Goal: Task Accomplishment & Management: Complete application form

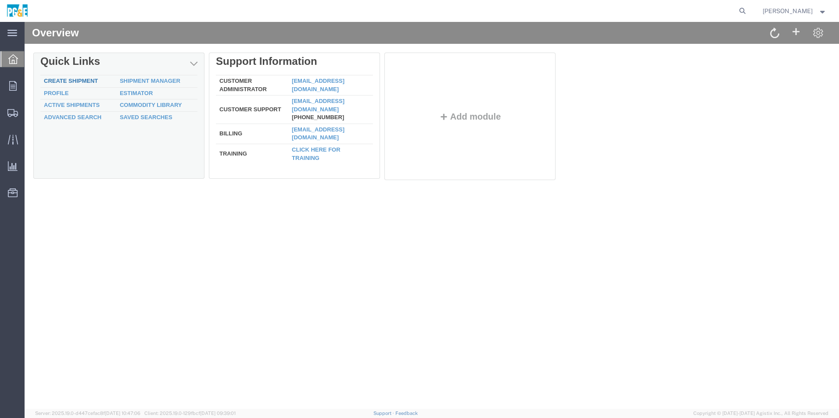
click at [80, 79] on link "Create Shipment" at bounding box center [71, 81] width 54 height 7
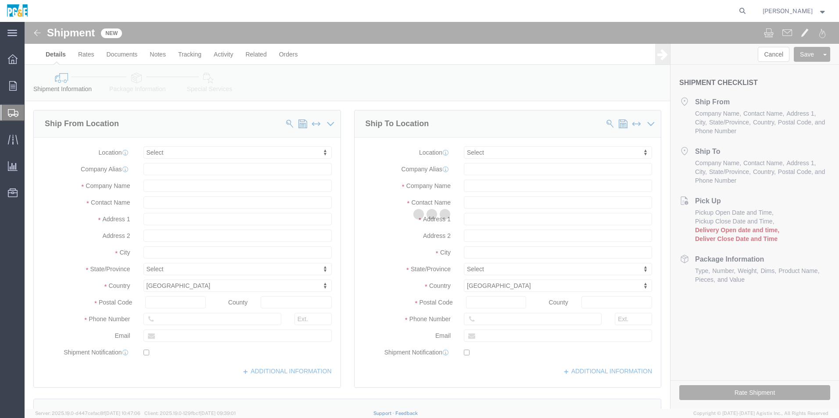
select select
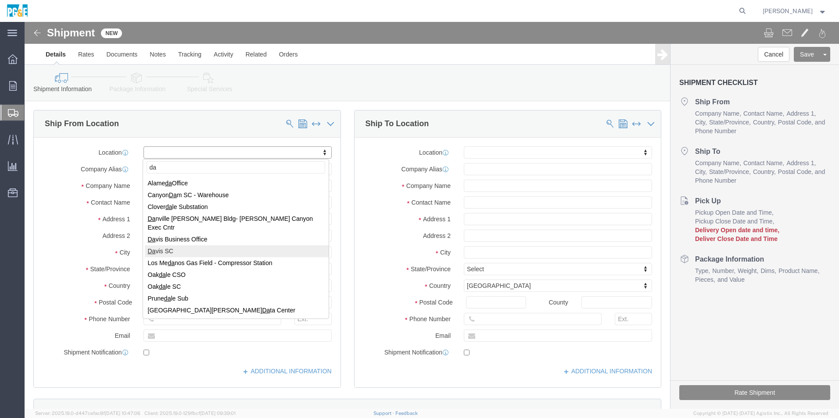
type input "da"
select select "19721"
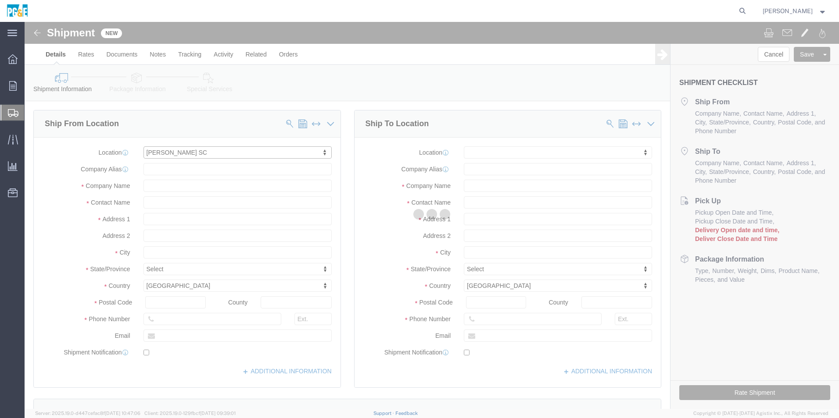
type input "269102"
type input "PG&E"
type input "[STREET_ADDRESS]"
type input "[PERSON_NAME]"
type input "95616-4231"
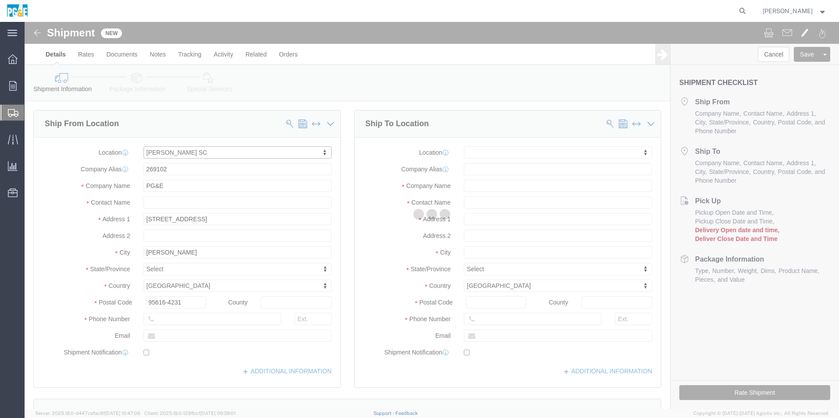
select select "CA"
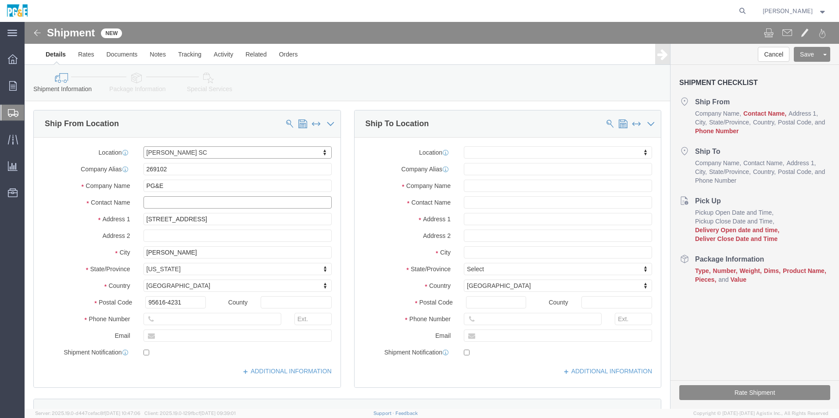
click input "text"
type input "[PERSON_NAME]"
type input "[PHONE_NUMBER]"
click input "text"
type input "[EMAIL_ADDRESS][DOMAIN_NAME]"
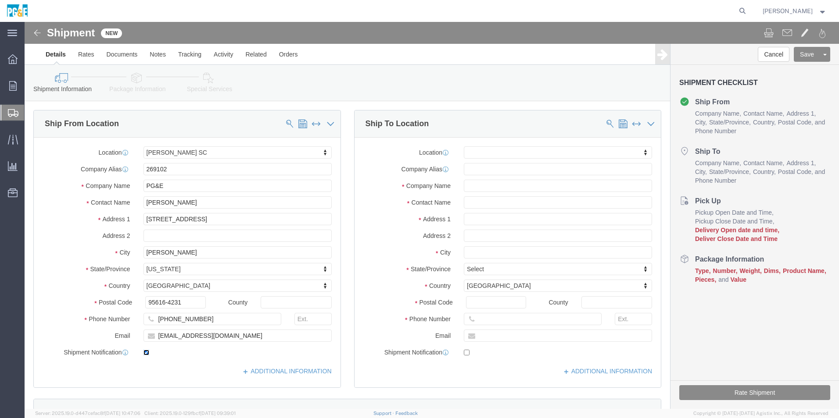
click input "checkbox"
checkbox input "true"
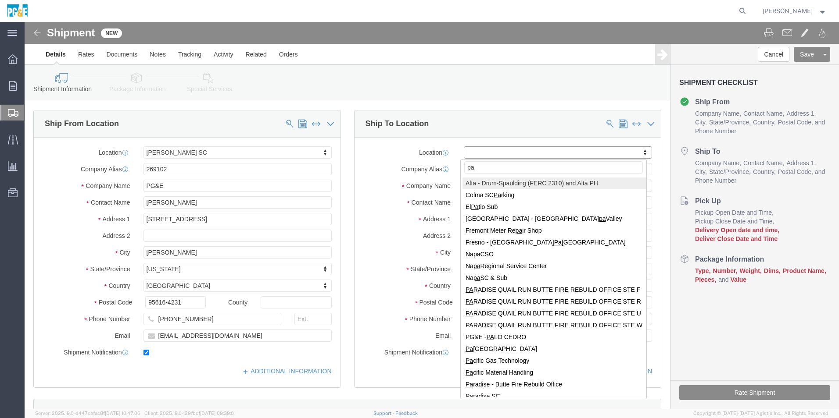
type input "p"
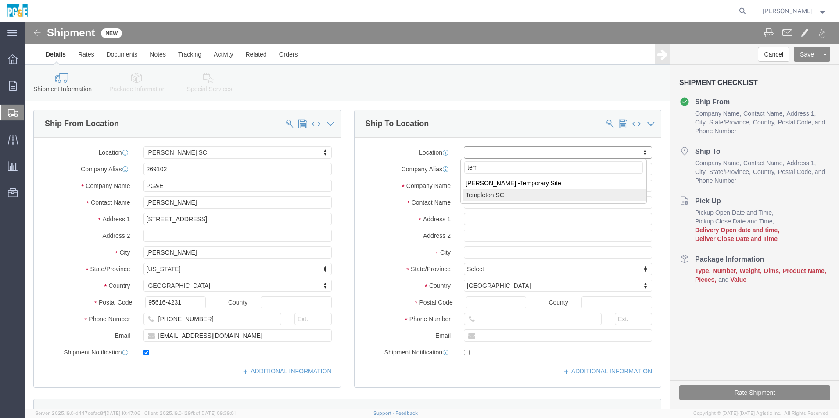
type input "tem"
select select "19967"
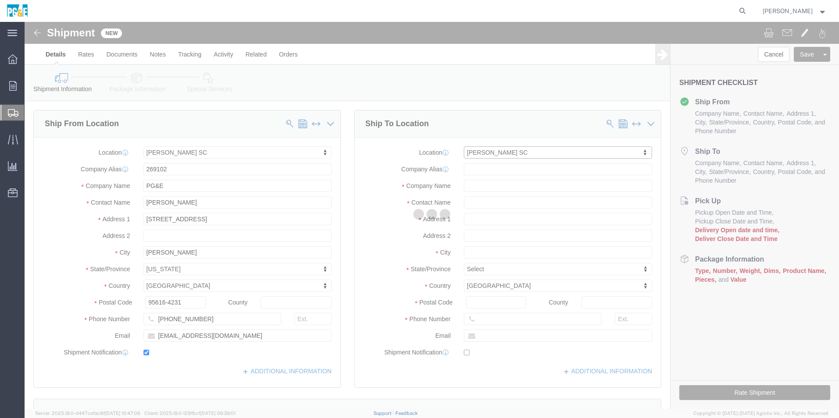
type input "357702"
type input "PG&E"
type input "[STREET_ADDRESS]"
type input "PASO [PERSON_NAME]"
type input "93446"
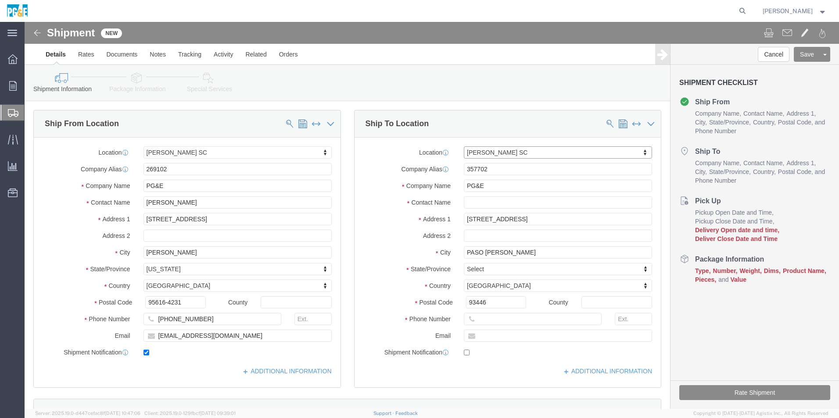
select select "CA"
drag, startPoint x: 468, startPoint y: 172, endPoint x: 340, endPoint y: 181, distance: 128.4
click label "Contact Name"
click input "text"
drag, startPoint x: 462, startPoint y: 59, endPoint x: 463, endPoint y: 89, distance: 30.3
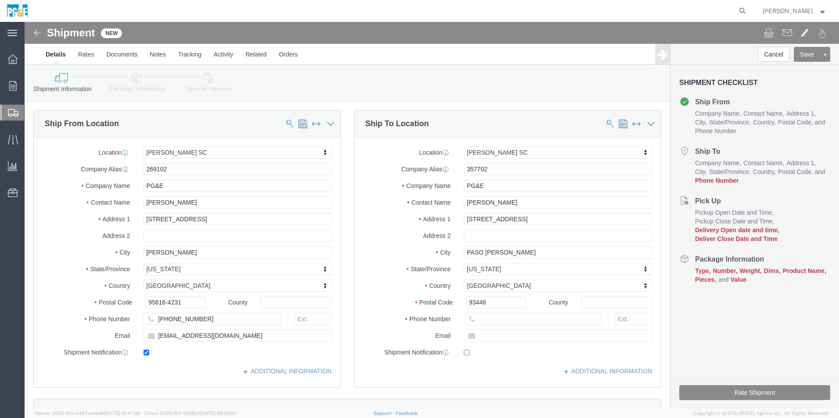
click div "Shipment Information Package Information Special Services"
click input "[PERSON_NAME]"
type input "[PERSON_NAME]"
click input "text"
type input "[PHONE_NUMBER]"
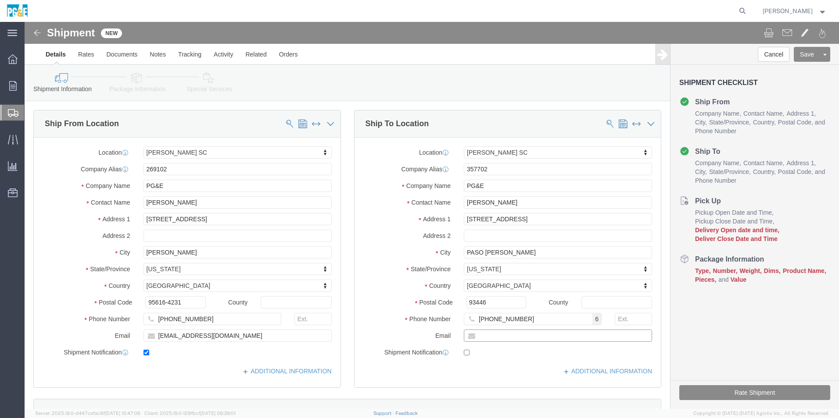
click input "text"
type input "[EMAIL_ADDRESS][DOMAIN_NAME]"
click input "checkbox"
checkbox input "true"
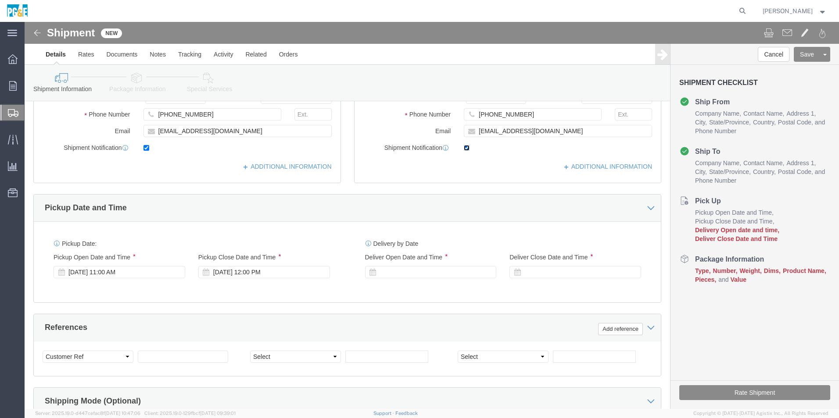
scroll to position [219, 0]
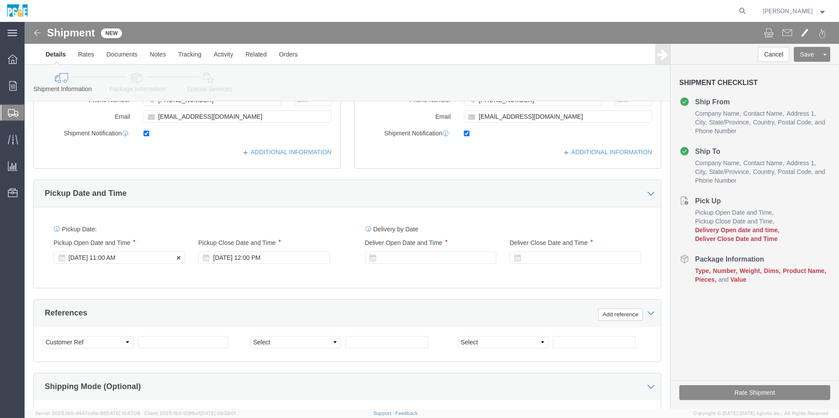
click div "[DATE] 11:00 AM"
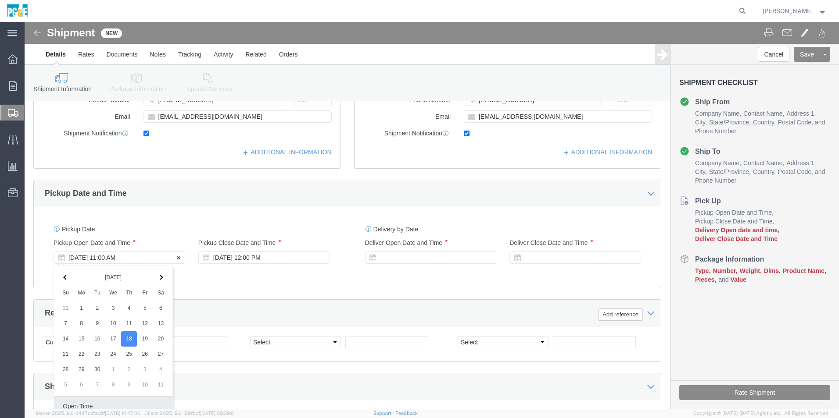
scroll to position [366, 0]
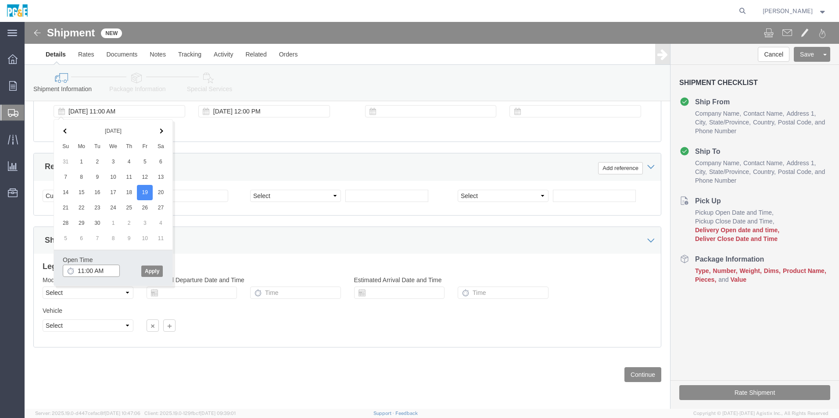
click input "11:00 AM"
type input "8:00 AM"
click button "Apply"
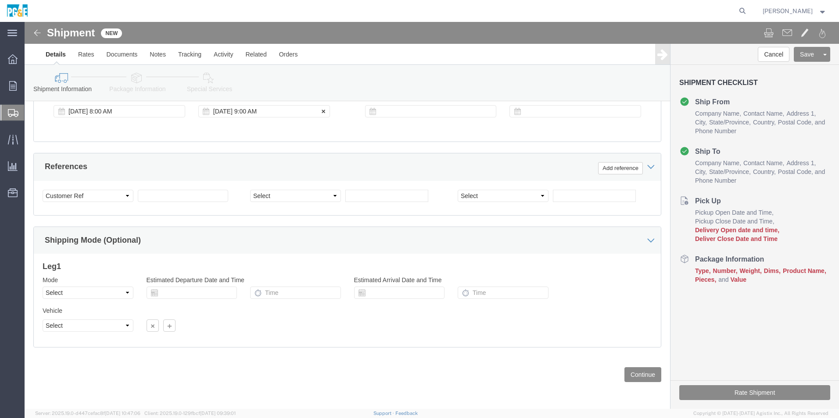
click div "[DATE] 9:00 AM"
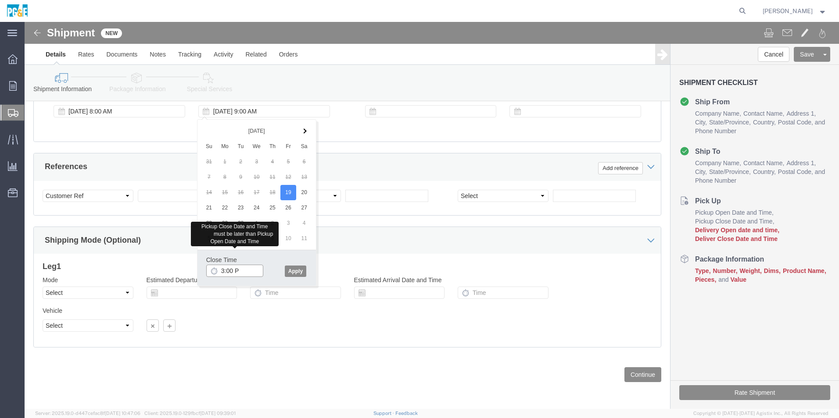
type input "3:00 PM"
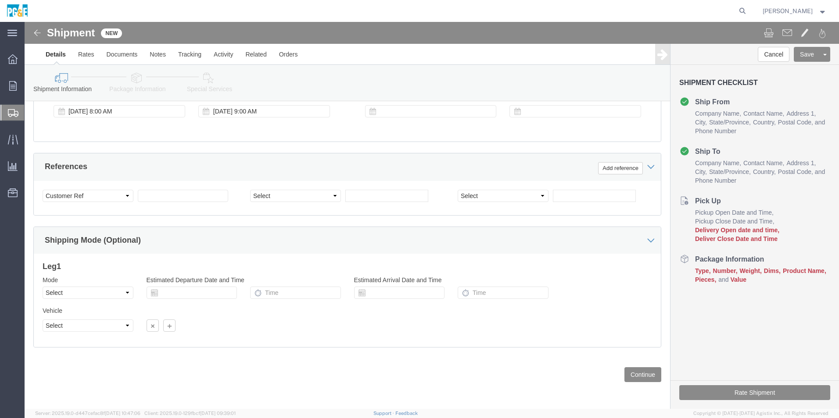
drag, startPoint x: 218, startPoint y: 255, endPoint x: 230, endPoint y: 300, distance: 46.5
click div "Vehicle Select Size Select Container Number Owner Select Shipper Vessel"
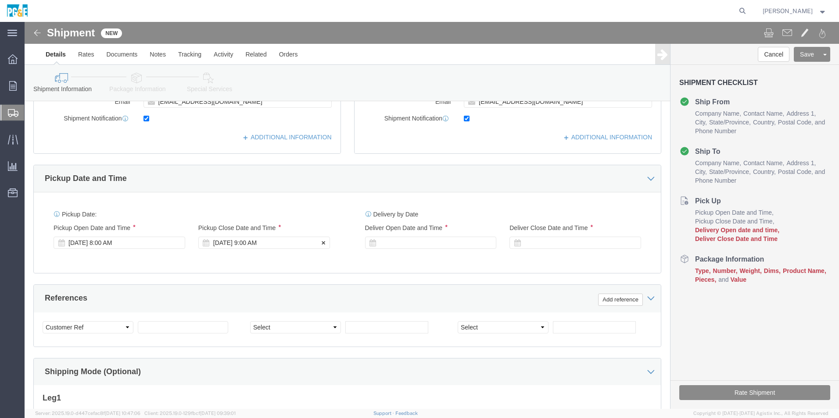
click div "[DATE] 9:00 AM"
click button "Apply"
click div
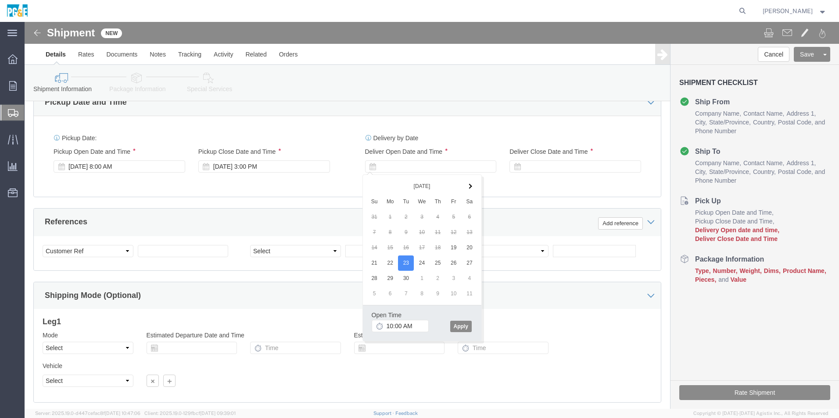
scroll to position [322, 0]
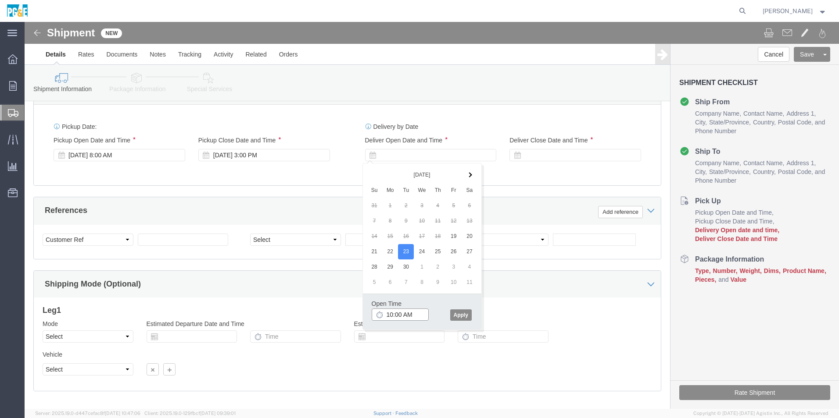
click input "10:00 AM"
type input "7:00 AM"
click button "Apply"
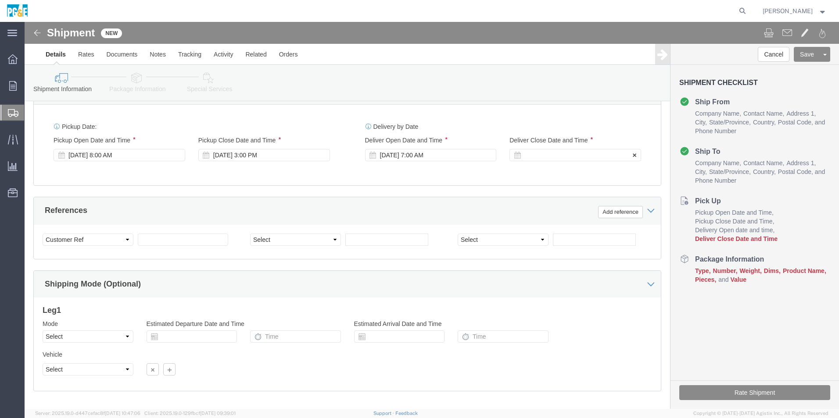
click div
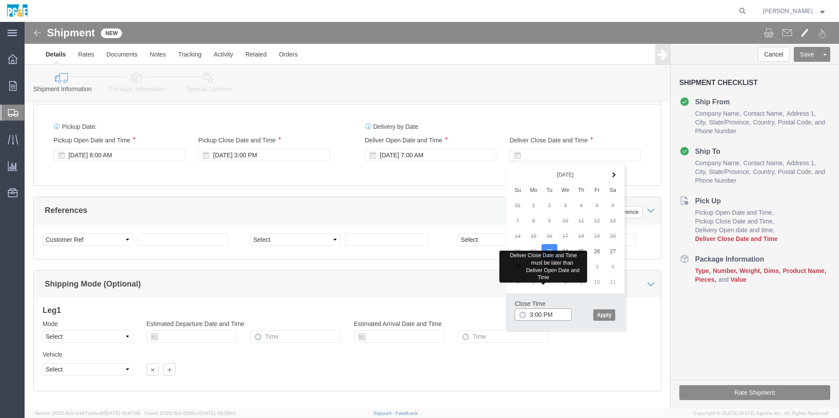
type input "3:00 PM"
click button "Apply"
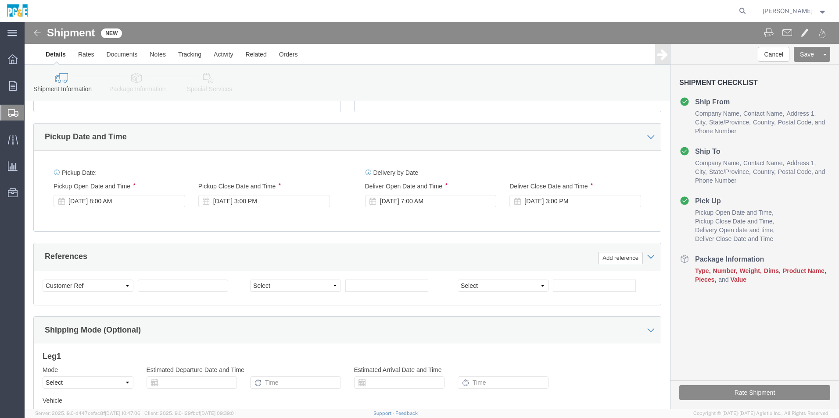
scroll to position [278, 0]
click select "Select Account Type Activity ID Airline Appointment Number ASN Batch Request # …"
click h3 "Leg 1"
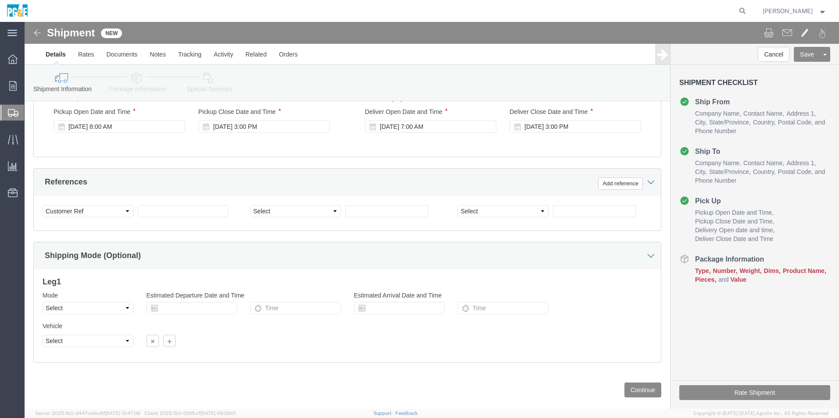
scroll to position [366, 0]
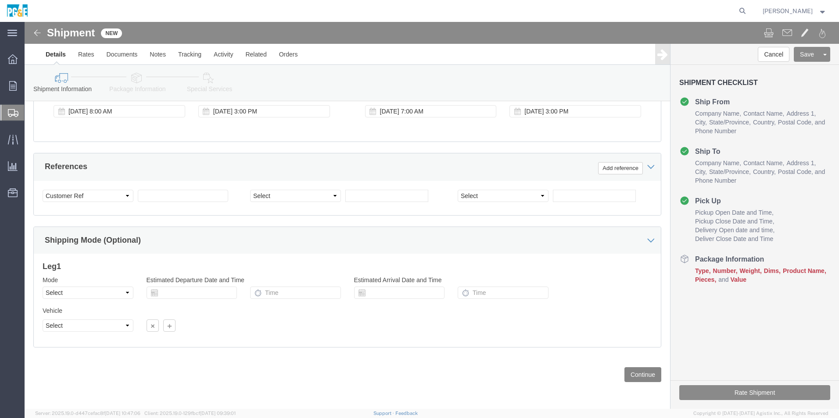
click button "Continue"
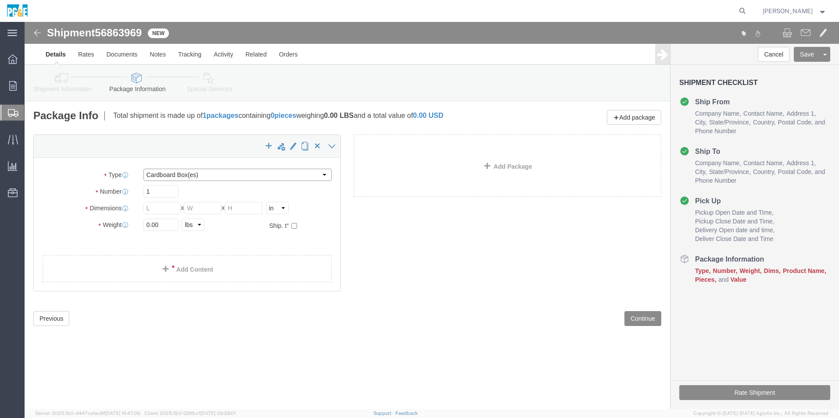
click select "Select Bulk Bundle(s) Cardboard Box(es) Carton(s) Crate(s) Drum(s) (Fiberboard)…"
select select "PSNS"
click select "Select Bulk Bundle(s) Cardboard Box(es) Carton(s) Crate(s) Drum(s) (Fiberboard)…"
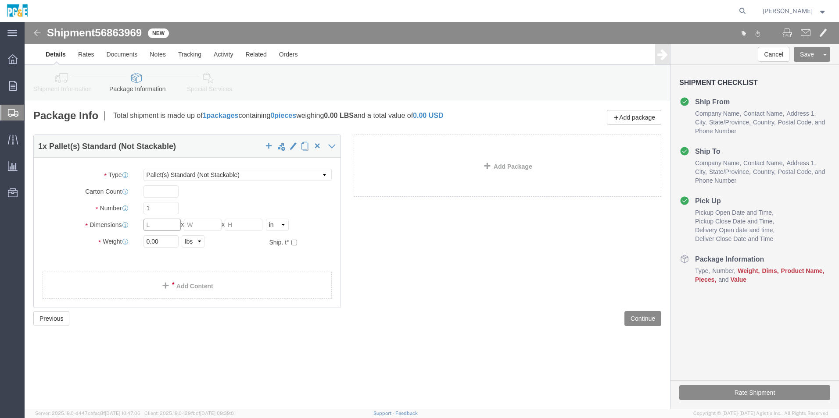
click input "text"
type input "48"
type input "36"
type input "16"
click input "0.00"
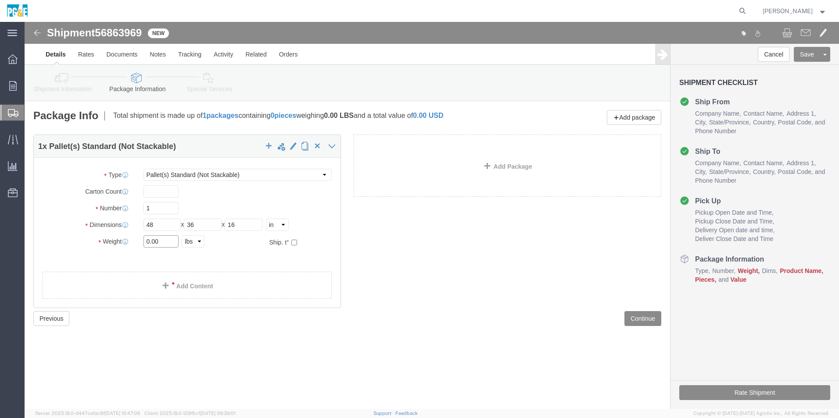
click input "0.00"
type input "290"
click link "Add Content"
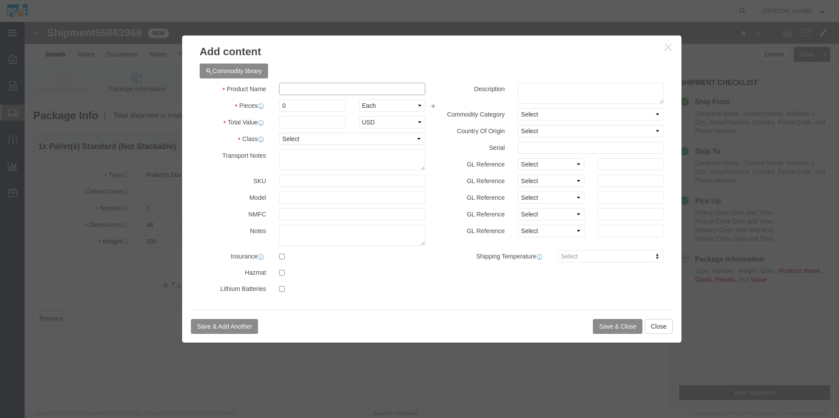
click input "text"
type input "Auger Gear Box"
click input "0"
type input "1"
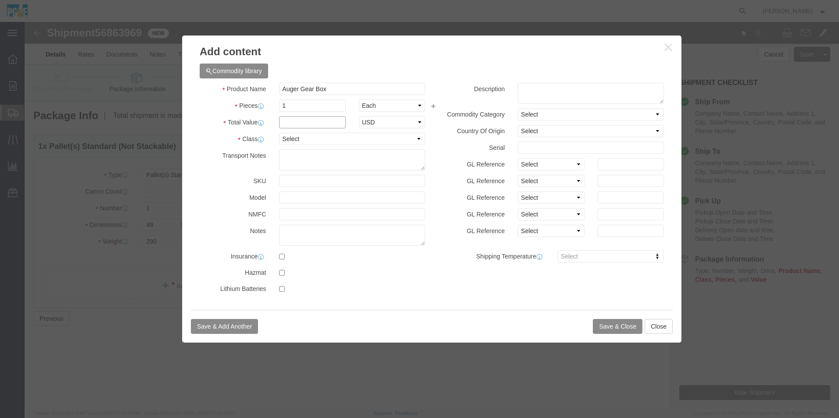
click input "text"
type input "2000"
click select "Select 50 55 60 65 70 85 92.5 100 125 175 250 300 400"
select select "50"
click select "Select 50 55 60 65 70 85 92.5 100 125 175 250 300 400"
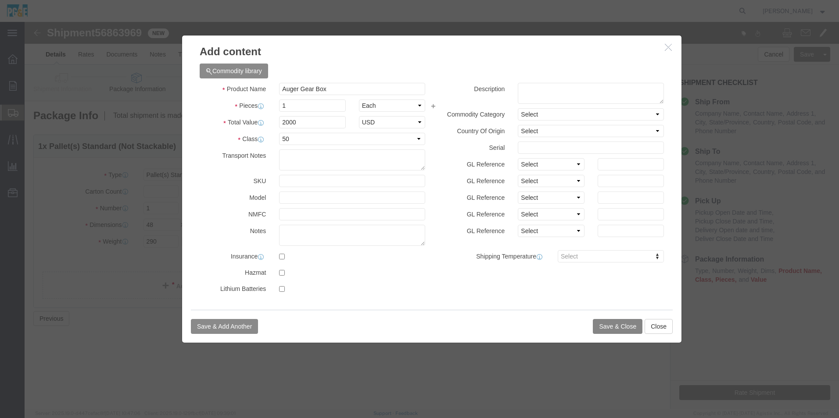
click button "Save & Close"
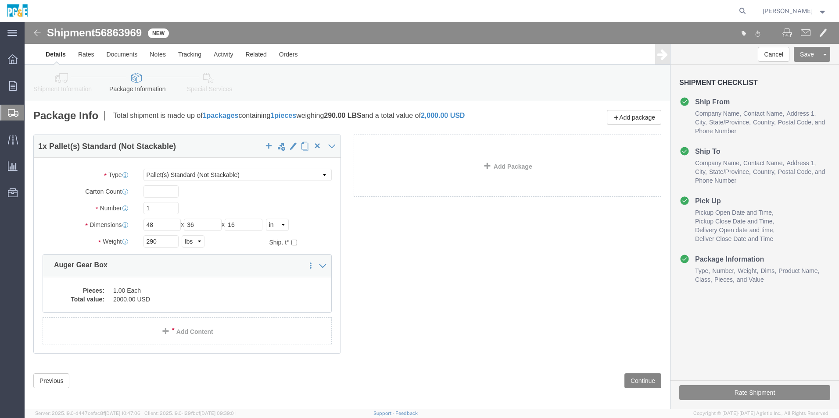
click button "Continue"
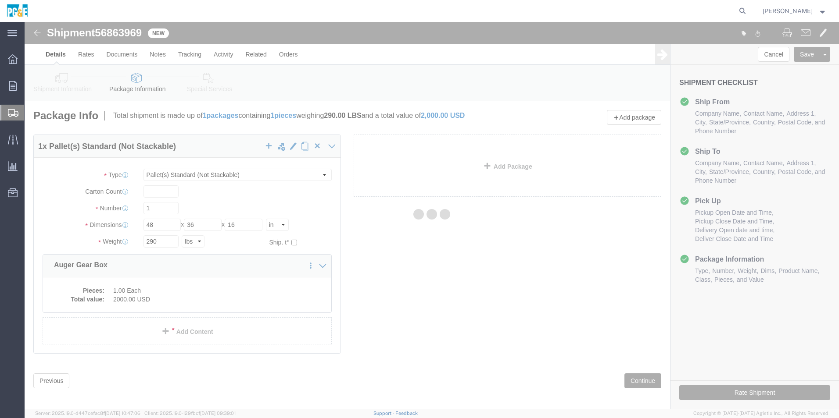
select select
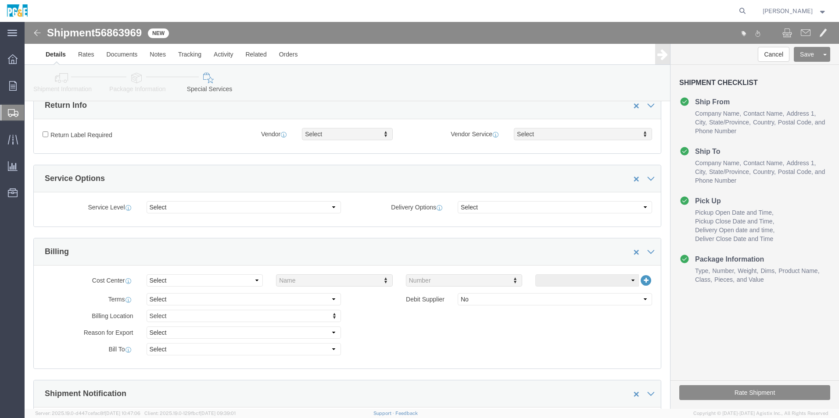
scroll to position [307, 0]
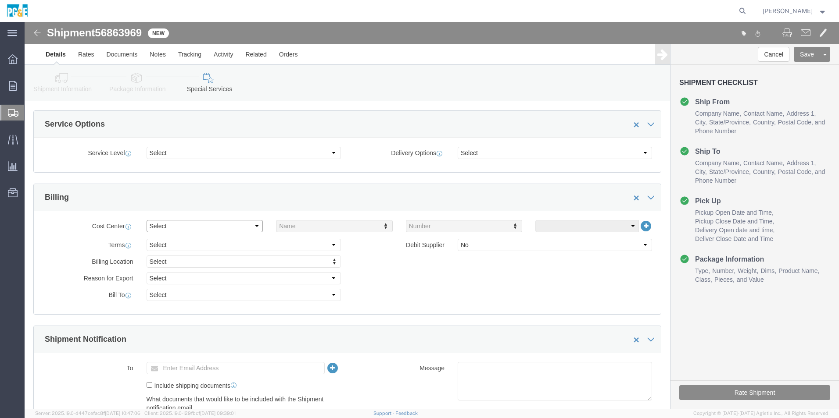
click select "Select Buyer Cost Center Department Operations Number Order Number Sales Person"
select select "COSTCENTER"
click select "Select Buyer Cost Center Department Operations Number Order Number Sales Person"
type input "14802"
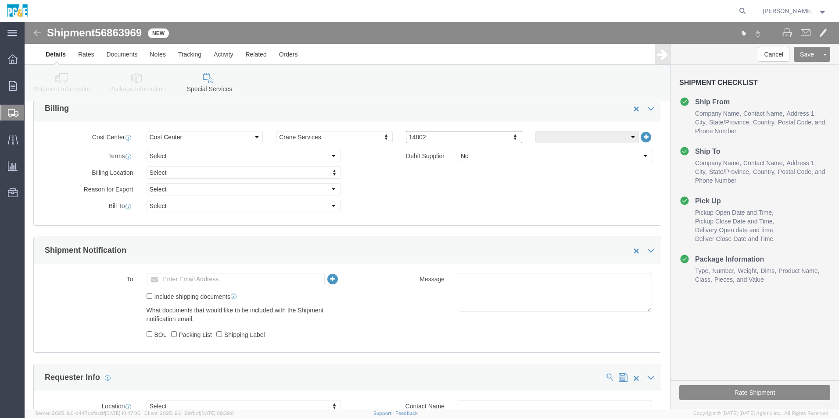
scroll to position [395, 0]
click input "text"
type input "[EMAIL_ADDRESS][DOMAIN_NAME]"
click input "Include shipping documents"
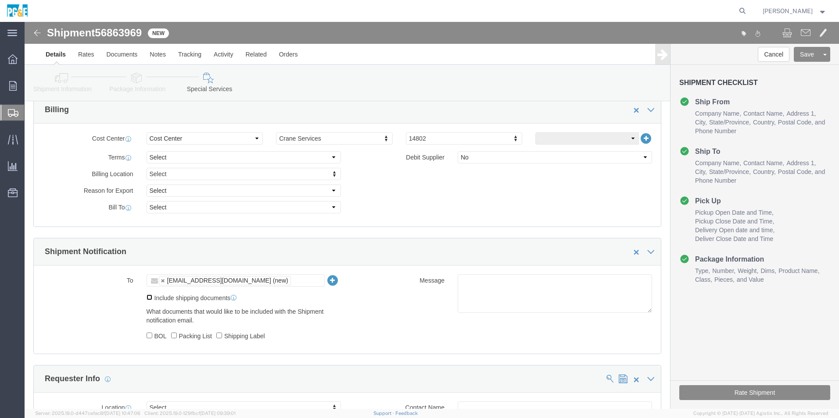
checkbox input "true"
click input "BOL"
checkbox input "true"
click input "Packing List"
checkbox input "true"
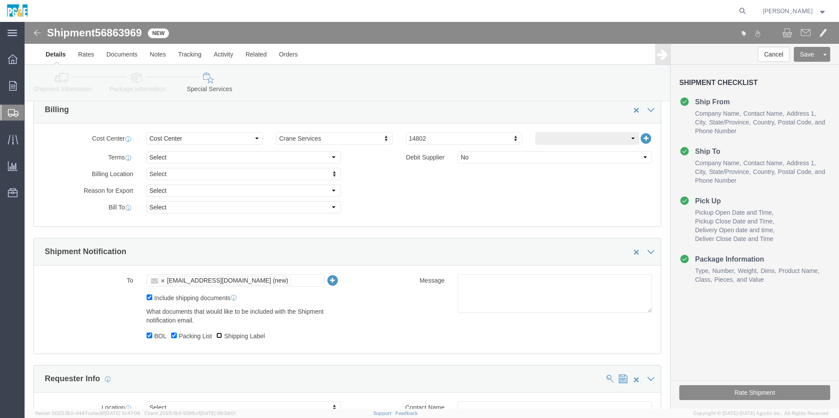
click input "Shipping Label"
checkbox input "true"
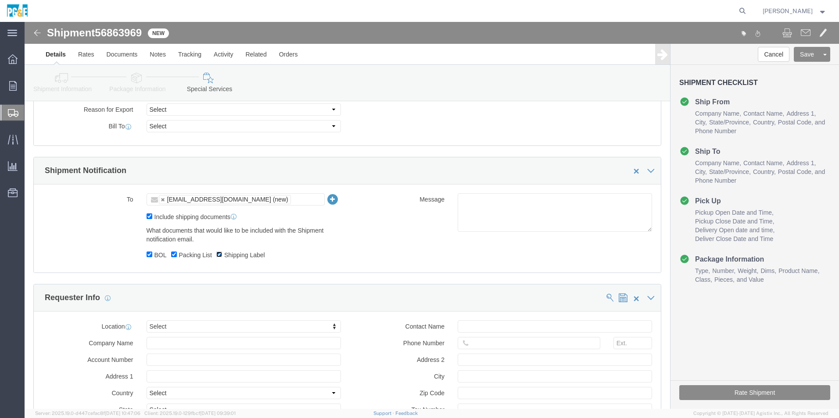
scroll to position [482, 0]
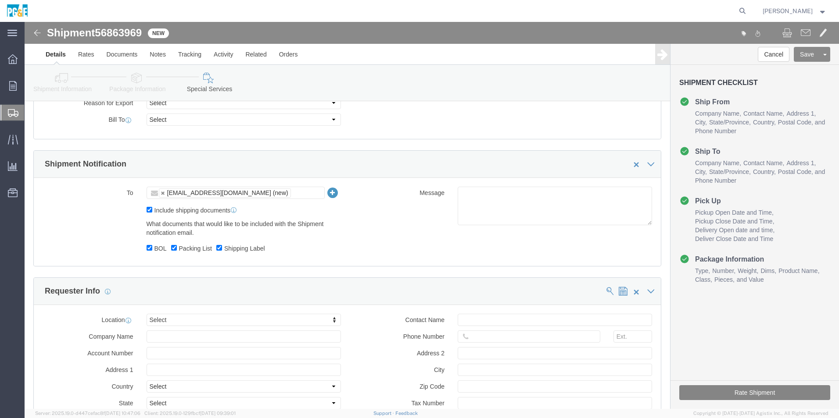
click button "Rate Shipment"
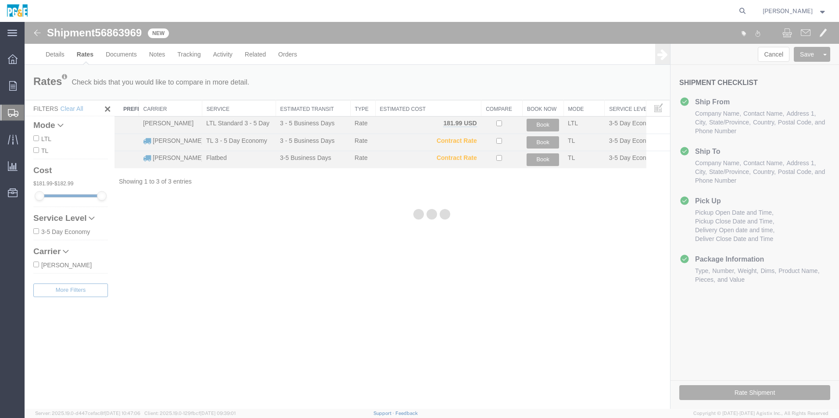
scroll to position [0, 0]
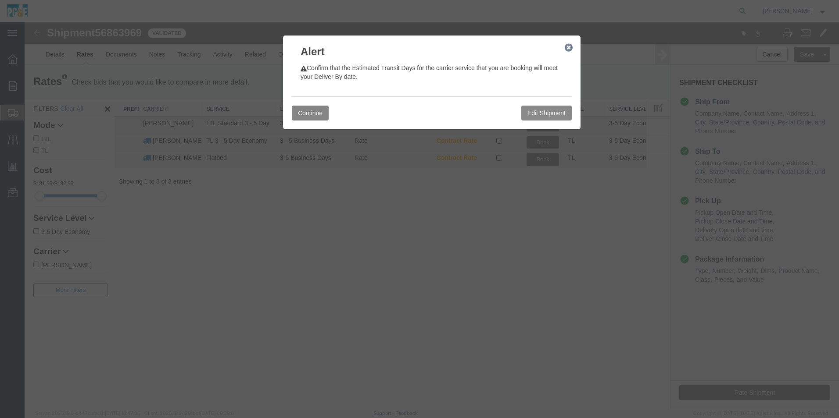
click at [318, 111] on button "Continue" at bounding box center [310, 113] width 37 height 15
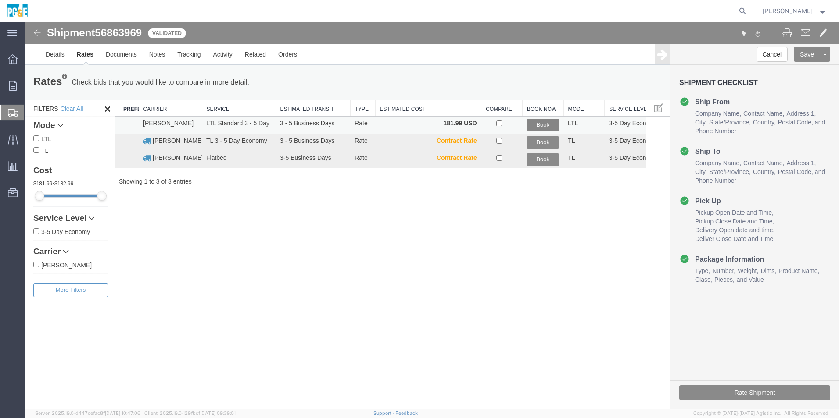
click at [543, 123] on button "Book" at bounding box center [542, 125] width 32 height 13
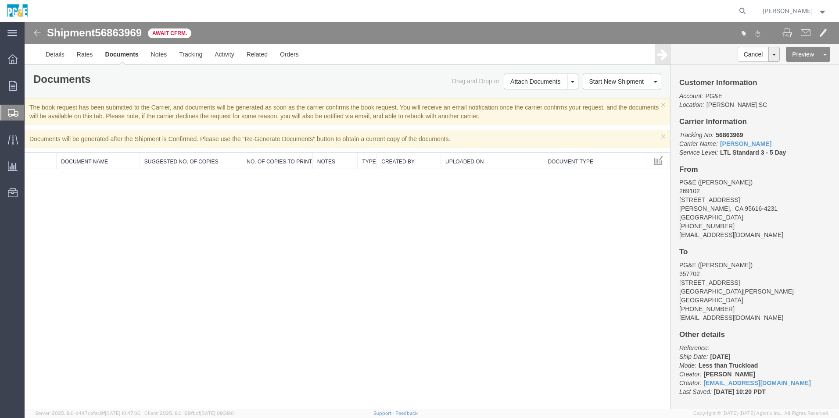
click at [800, 11] on span "[PERSON_NAME]" at bounding box center [787, 11] width 50 height 10
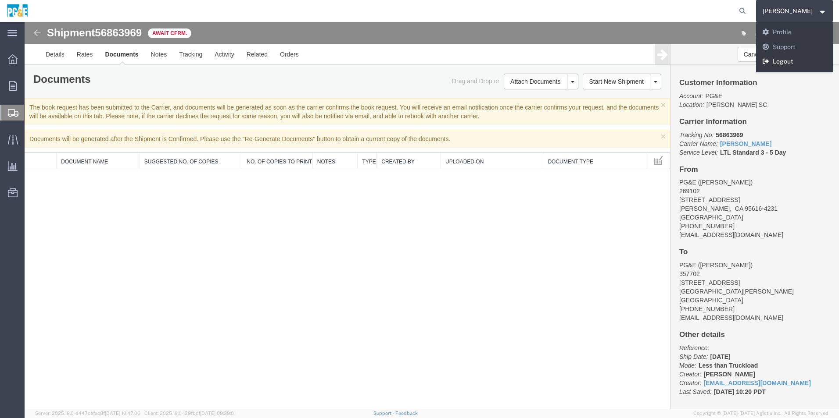
click at [787, 61] on link "Logout" at bounding box center [794, 61] width 77 height 15
